Goal: Task Accomplishment & Management: Use online tool/utility

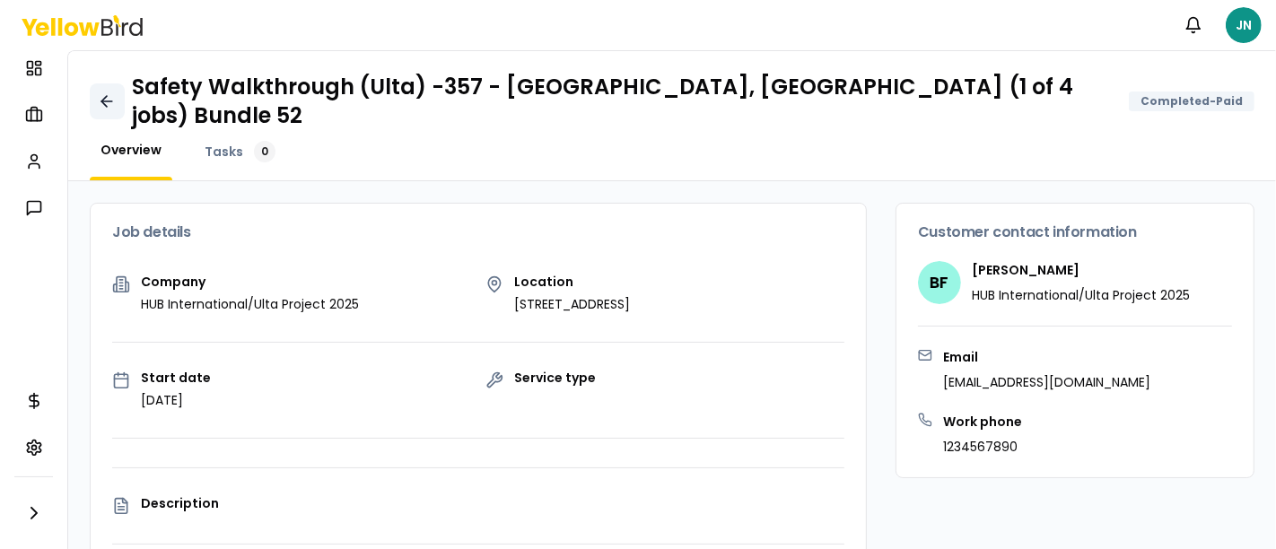
click at [111, 101] on icon at bounding box center [106, 101] width 11 height 0
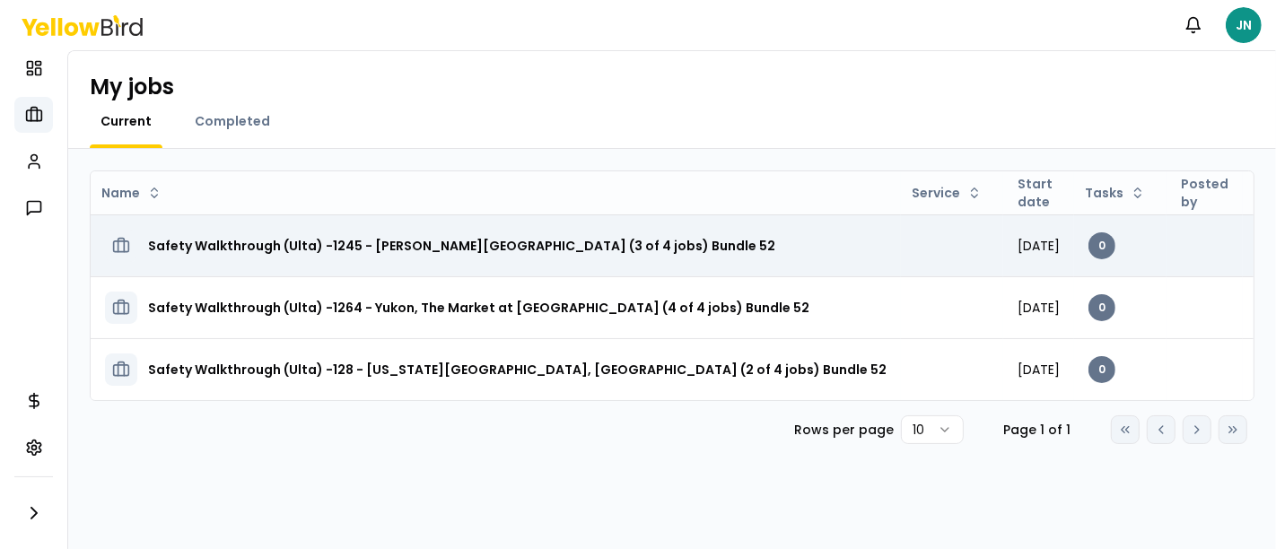
click at [468, 247] on h3 "Safety Walkthrough (Ulta) -1245 - [PERSON_NAME][GEOGRAPHIC_DATA] (3 of 4 jobs) …" at bounding box center [461, 246] width 627 height 32
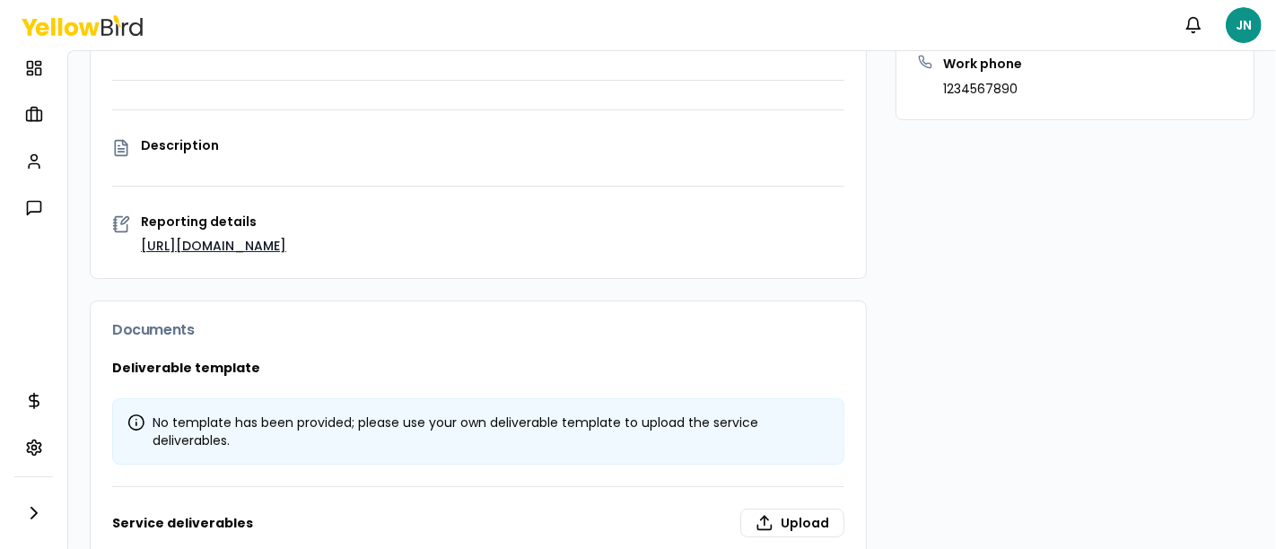
scroll to position [462, 0]
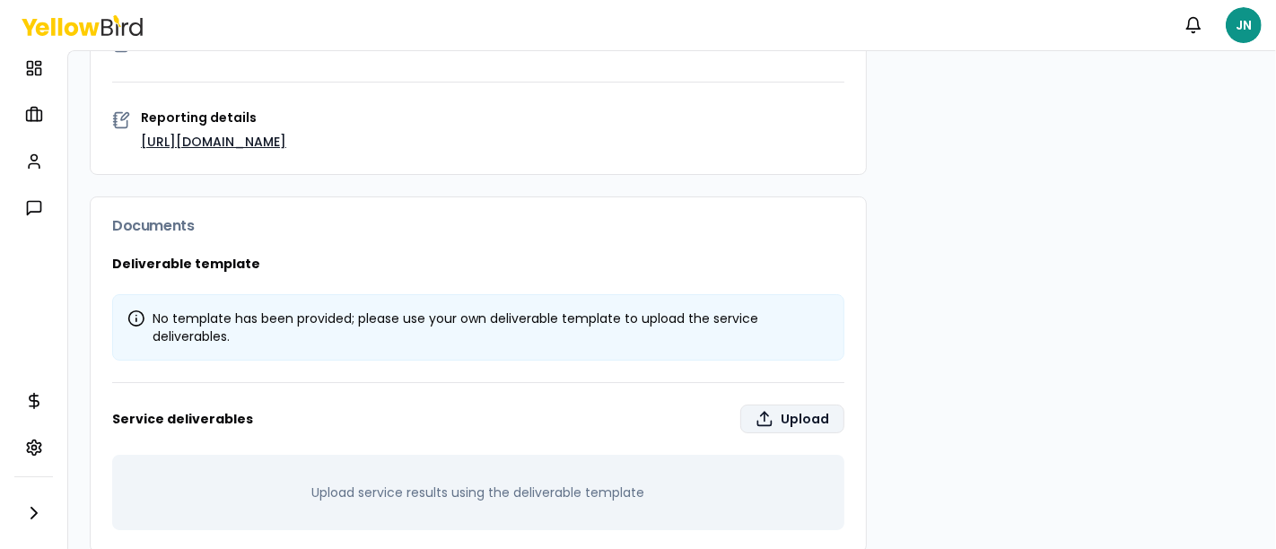
click at [756, 410] on icon at bounding box center [765, 419] width 18 height 18
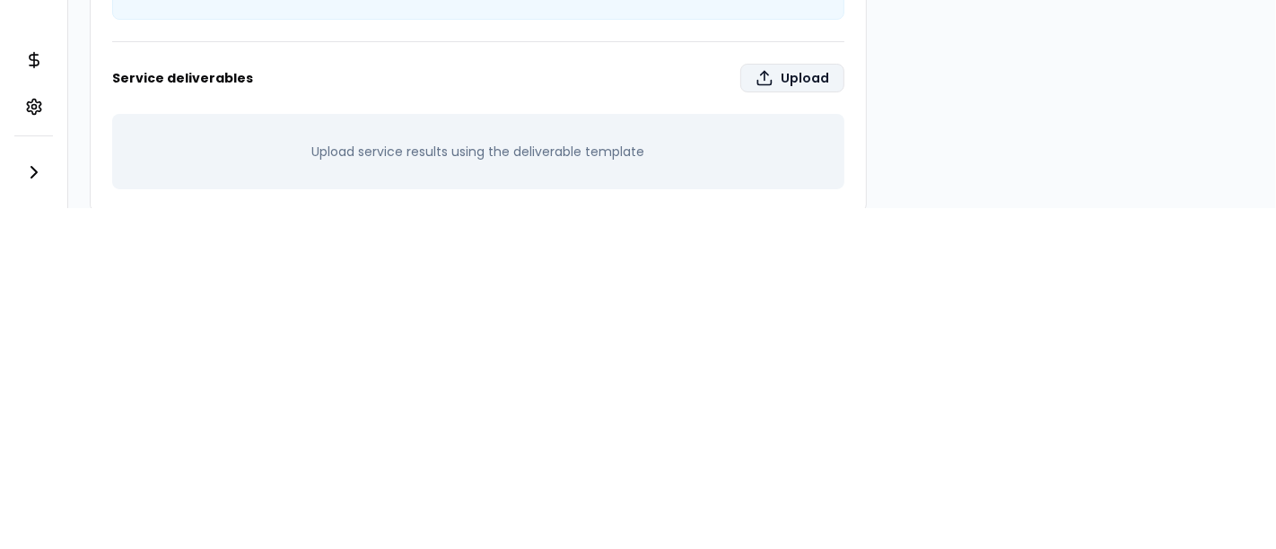
type input "**********"
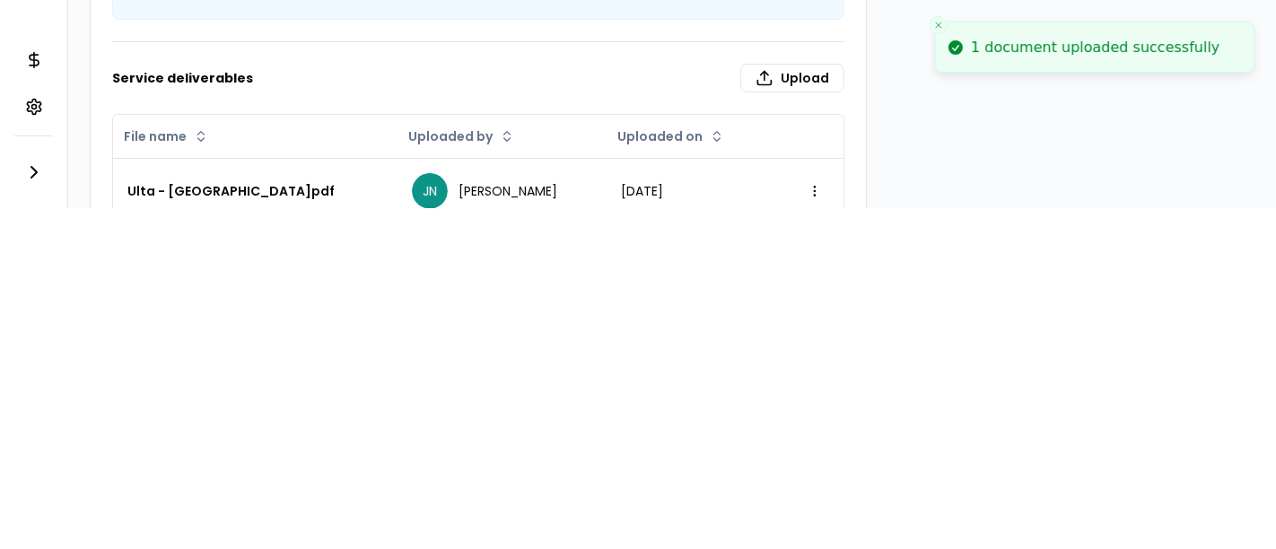
click at [936, 27] on line "Close toast" at bounding box center [938, 24] width 5 height 5
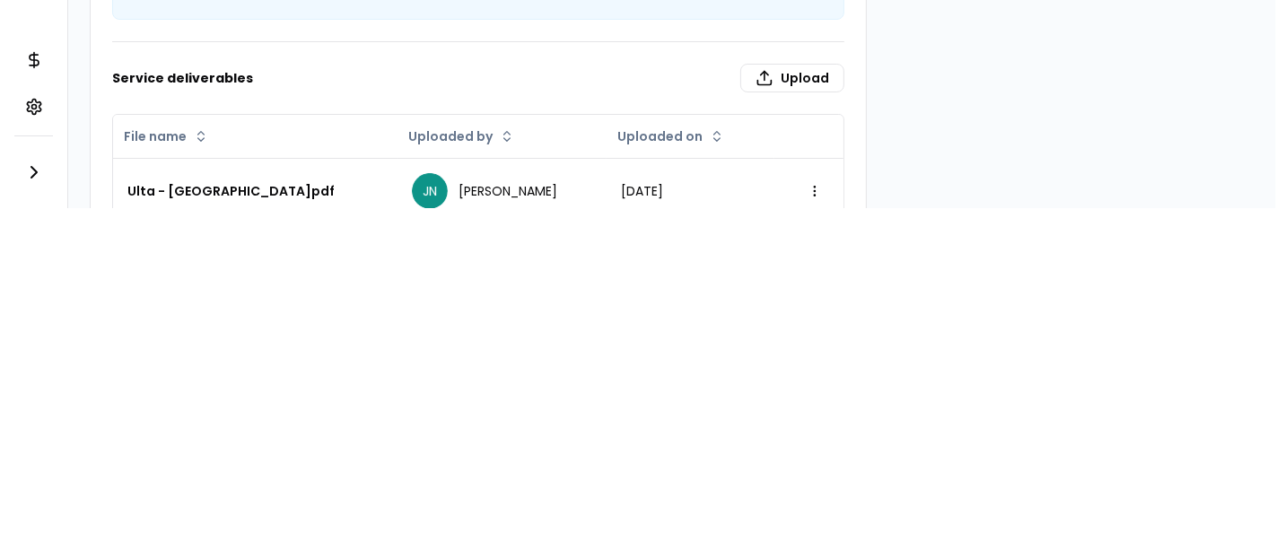
drag, startPoint x: 905, startPoint y: 84, endPoint x: 869, endPoint y: 73, distance: 37.8
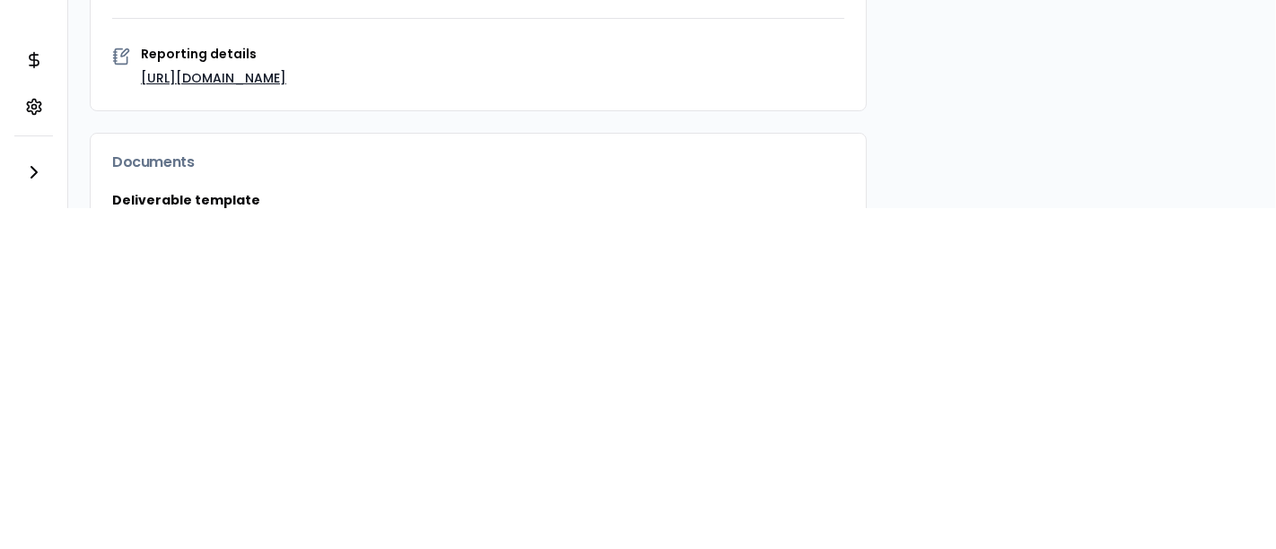
scroll to position [0, 0]
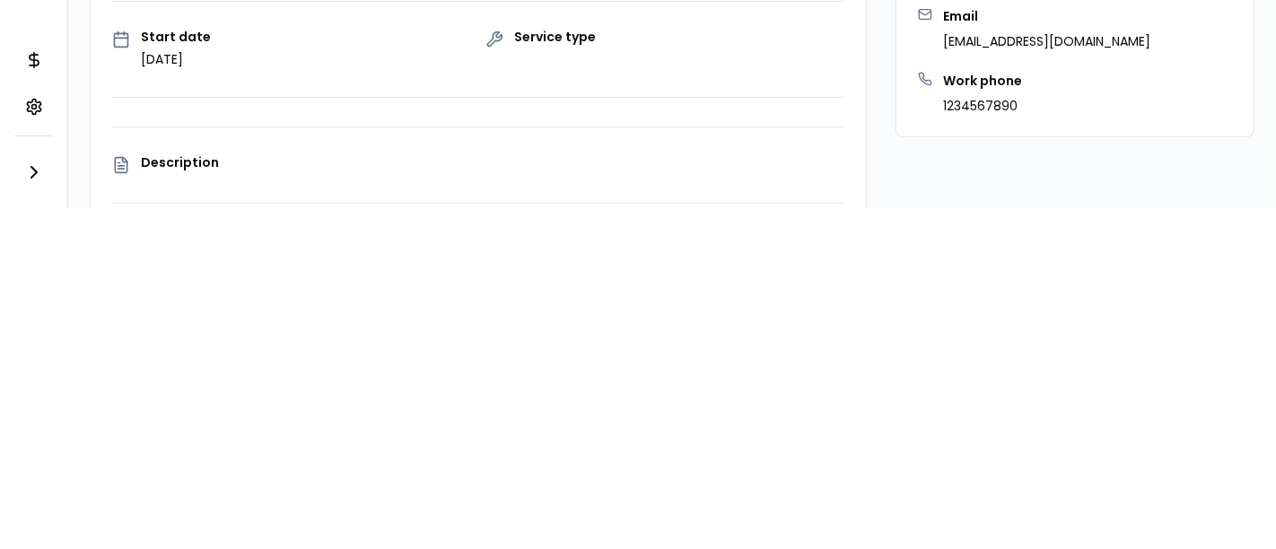
click at [121, 156] on icon at bounding box center [121, 165] width 18 height 18
click at [39, 104] on icon at bounding box center [34, 107] width 18 height 18
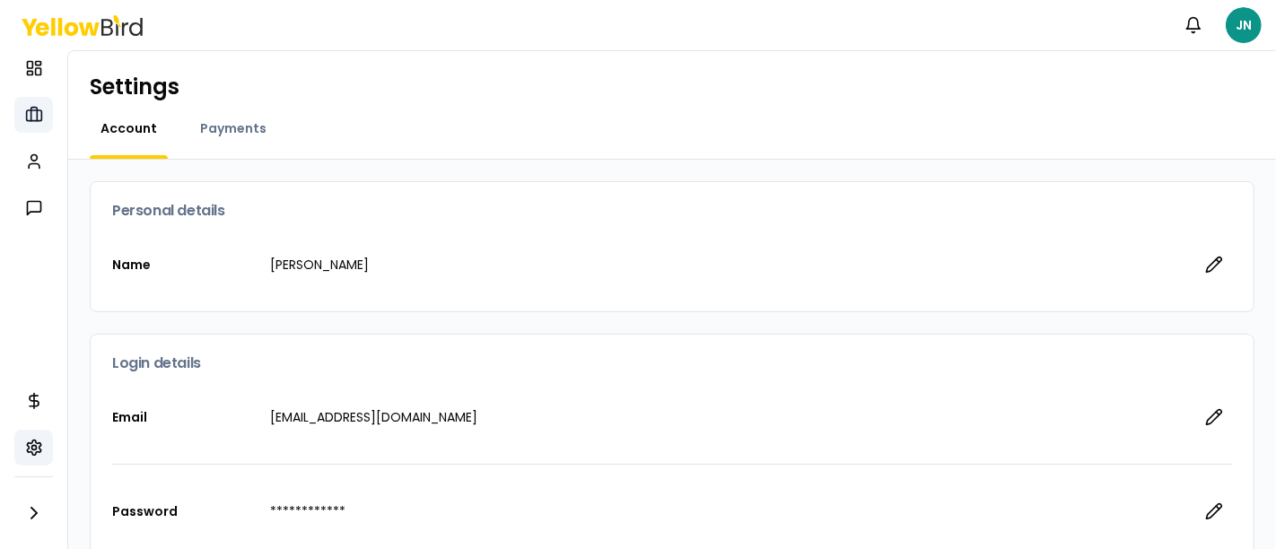
click at [33, 118] on icon at bounding box center [34, 115] width 18 height 18
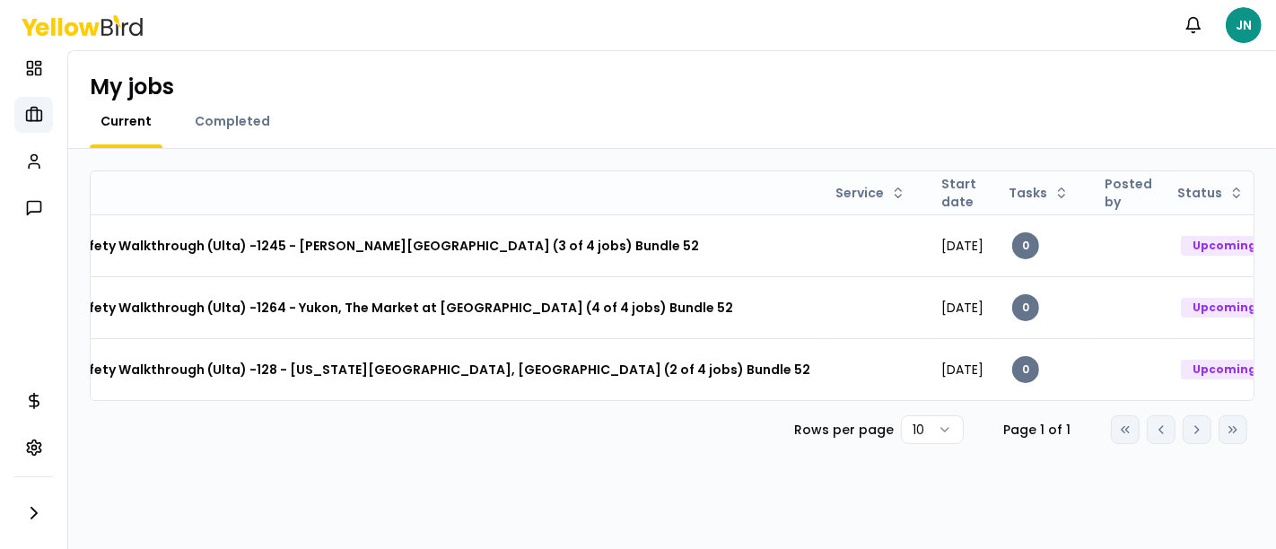
scroll to position [0, 92]
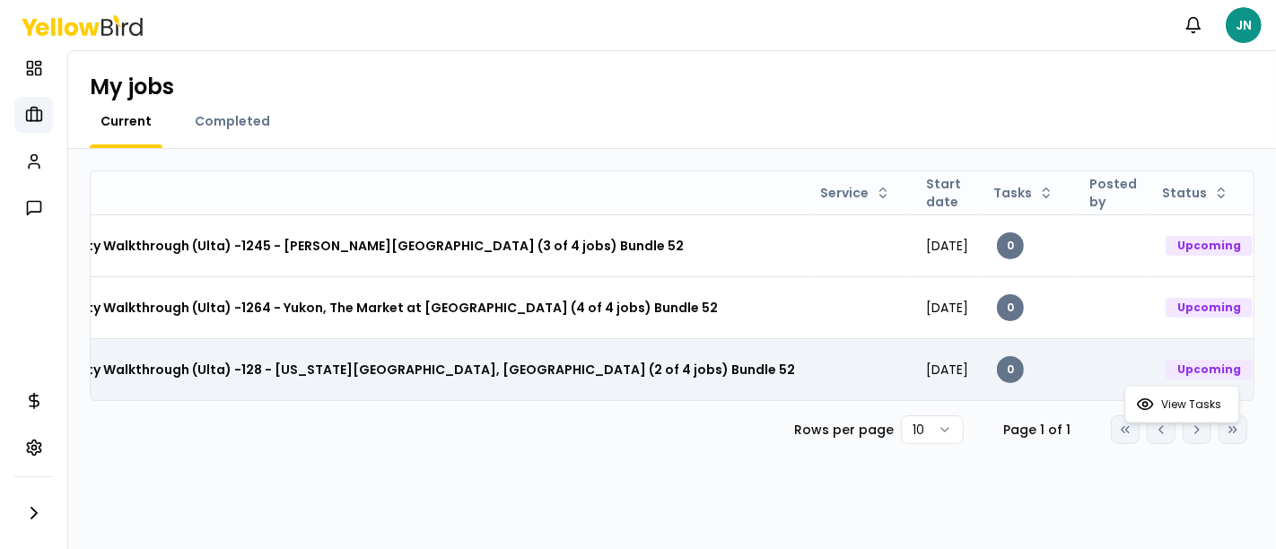
click at [1221, 365] on html "Notifications JN Dashboard My jobs My profile Messages Refer & earn Settings My…" at bounding box center [638, 274] width 1276 height 549
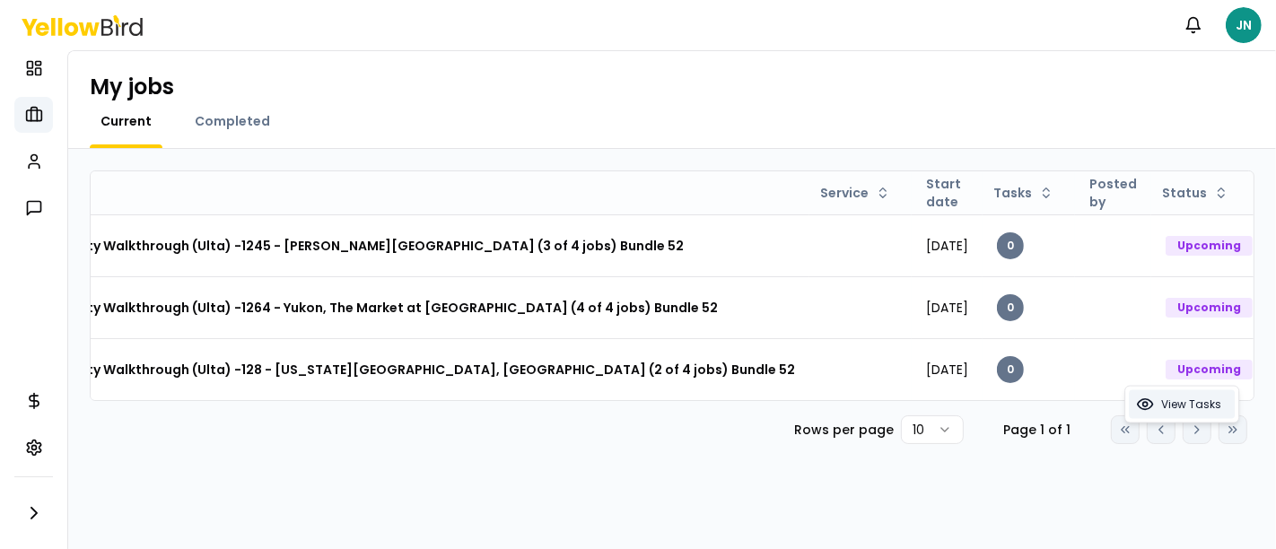
click at [1188, 402] on span "View Tasks" at bounding box center [1191, 405] width 60 height 14
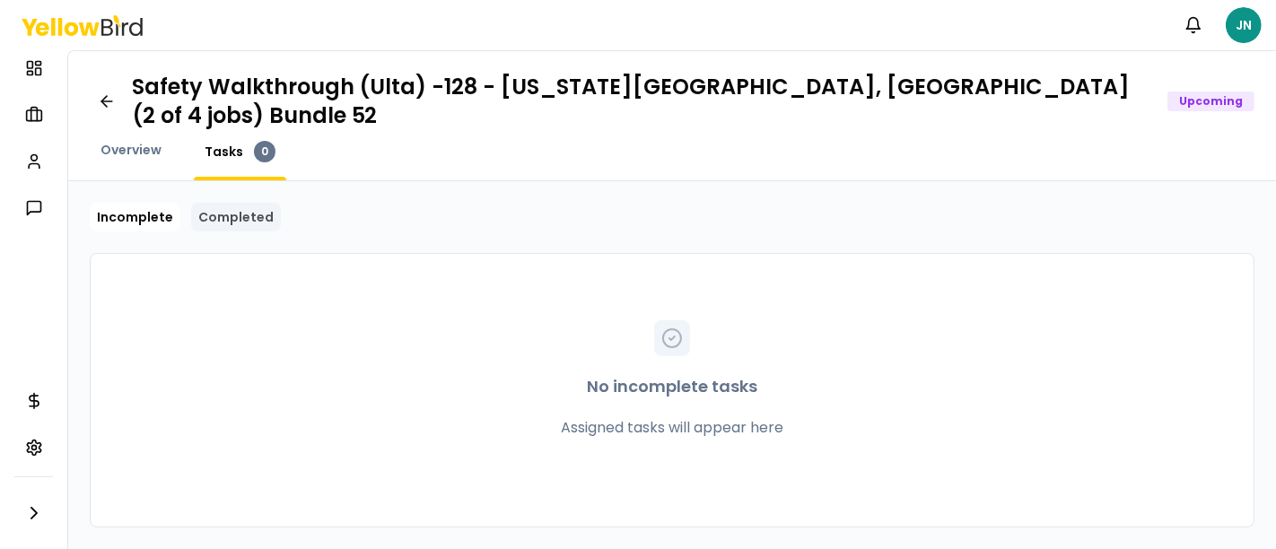
click at [230, 208] on link "Completed" at bounding box center [236, 217] width 90 height 29
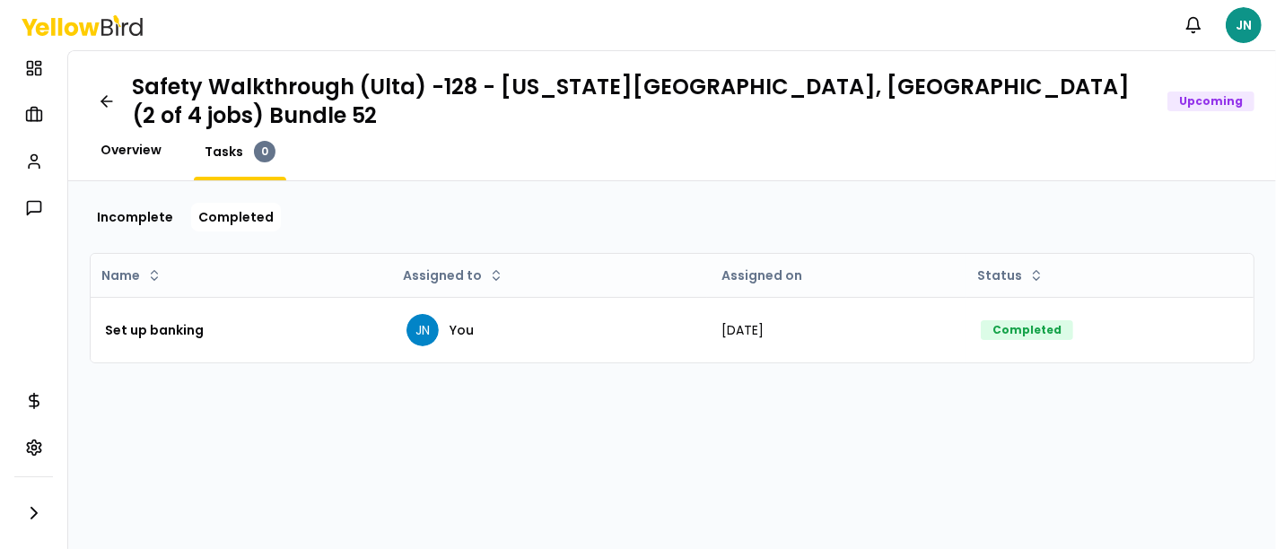
click at [130, 153] on span "Overview" at bounding box center [131, 150] width 61 height 18
